Goal: Task Accomplishment & Management: Manage account settings

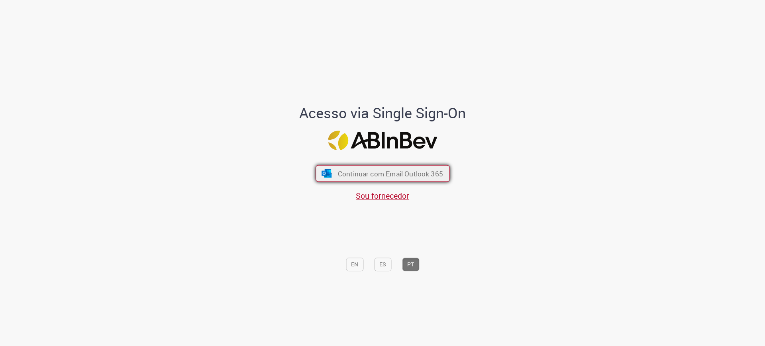
click at [400, 167] on button "Continuar com Email Outlook 365" at bounding box center [383, 173] width 134 height 17
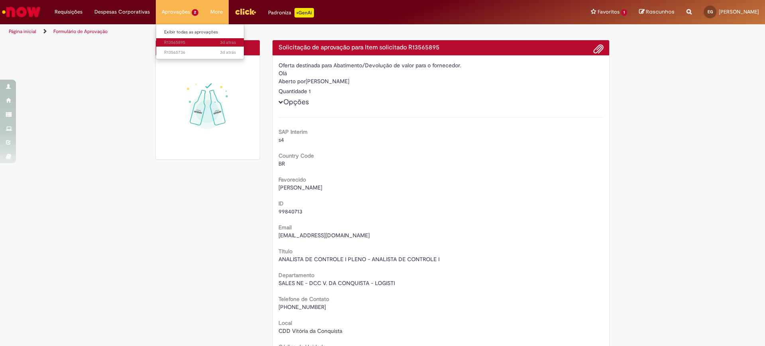
click at [174, 39] on span "3d atrás 3 dias atrás R13565895" at bounding box center [200, 42] width 72 height 6
click at [174, 44] on span "3d atrás 3 dias atrás R13565736" at bounding box center [200, 42] width 72 height 6
